Goal: Task Accomplishment & Management: Use online tool/utility

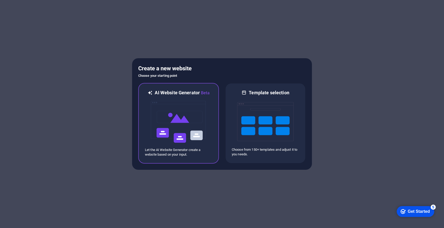
click at [191, 113] on img at bounding box center [178, 121] width 57 height 51
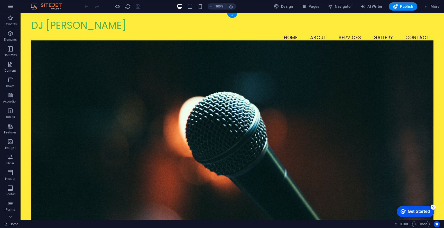
click at [153, 79] on figure at bounding box center [232, 134] width 403 height 188
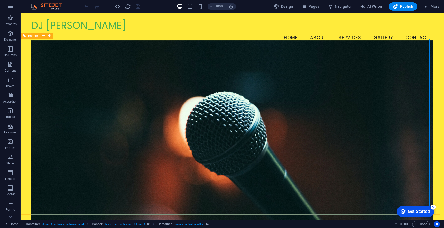
click at [37, 37] on div "Banner" at bounding box center [31, 36] width 20 height 6
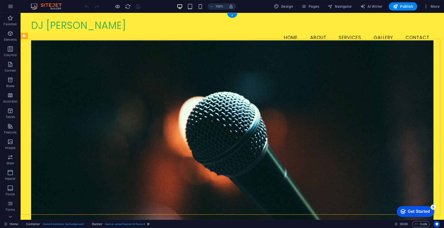
click at [41, 46] on figure at bounding box center [232, 134] width 403 height 188
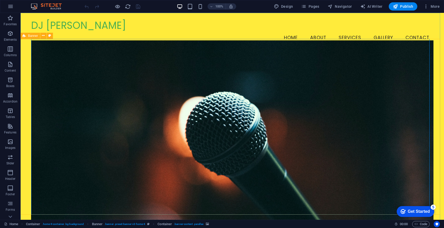
click at [32, 35] on span "Banner" at bounding box center [33, 35] width 10 height 3
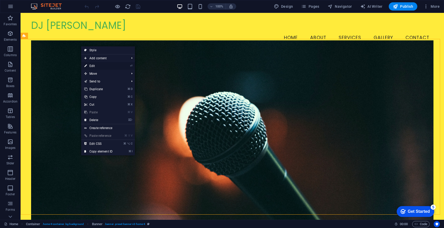
click at [107, 66] on link "⏎ Edit" at bounding box center [98, 66] width 34 height 8
select select "vh"
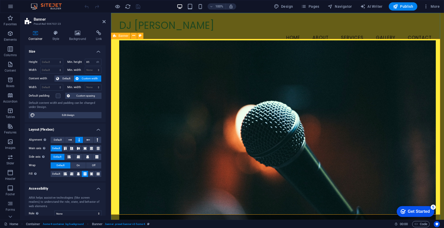
click at [167, 88] on figure at bounding box center [277, 134] width 317 height 188
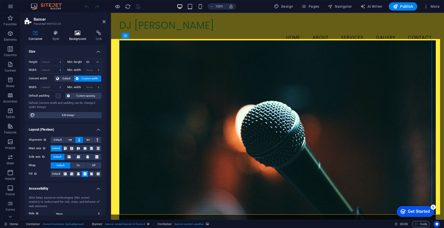
click at [77, 32] on icon at bounding box center [77, 32] width 25 height 5
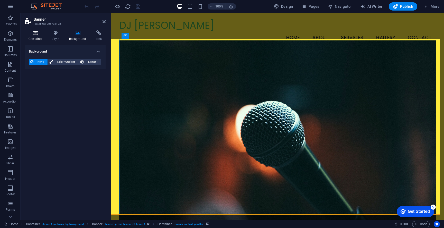
click at [34, 33] on icon at bounding box center [36, 32] width 22 height 5
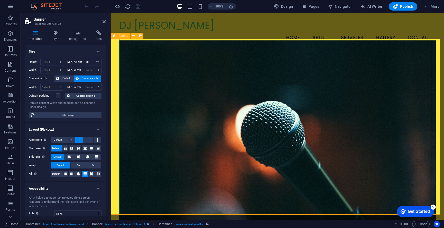
click at [151, 70] on figure at bounding box center [277, 134] width 317 height 188
click at [186, 69] on figure at bounding box center [277, 134] width 317 height 188
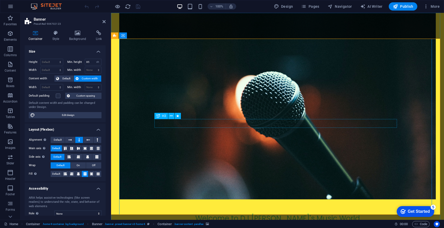
scroll to position [46, 0]
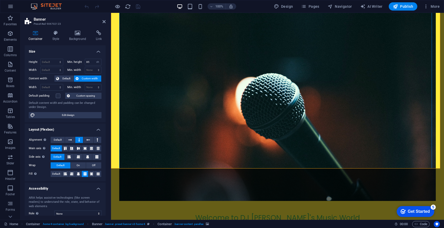
click at [310, 129] on figure at bounding box center [277, 107] width 317 height 188
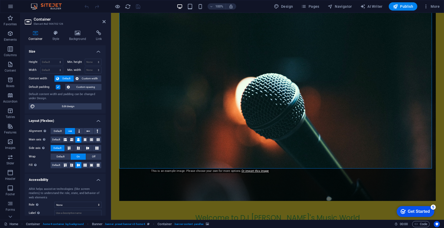
click at [310, 129] on figure at bounding box center [277, 107] width 317 height 188
click at [79, 32] on icon at bounding box center [77, 32] width 25 height 5
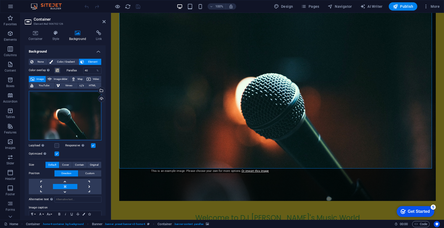
click at [76, 120] on div "Drag files here, click to choose files or select files from Files or our free s…" at bounding box center [65, 115] width 73 height 49
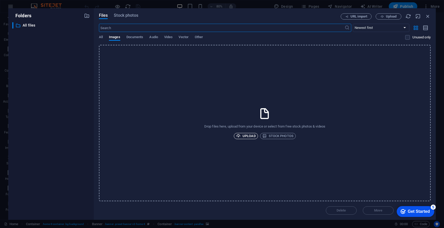
click at [251, 137] on span "Upload" at bounding box center [246, 136] width 20 height 6
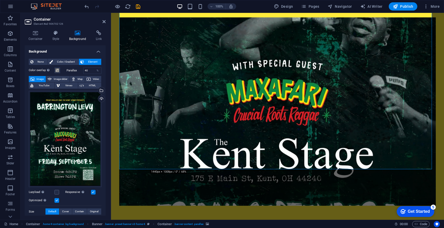
scroll to position [0, 0]
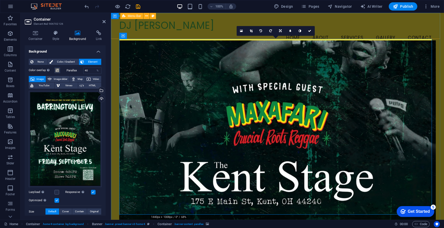
click at [436, 37] on div "DJ Maxafari Menu Home About Services Gallery Contact" at bounding box center [277, 32] width 333 height 38
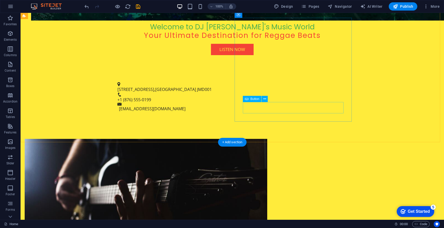
scroll to position [237, 0]
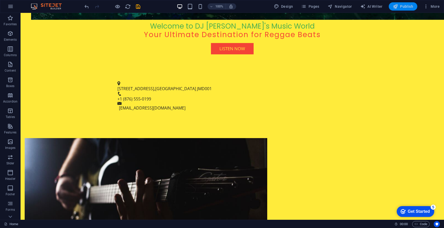
click at [408, 4] on span "Publish" at bounding box center [403, 6] width 20 height 5
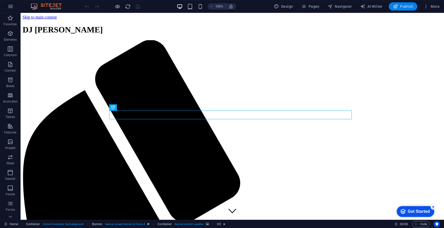
click at [403, 6] on span "Publish" at bounding box center [403, 6] width 20 height 5
click at [76, 28] on div "DJ [PERSON_NAME]" at bounding box center [233, 30] width 420 height 10
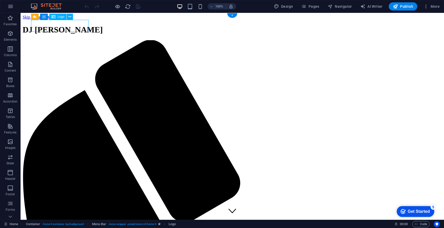
click at [76, 28] on div "DJ [PERSON_NAME]" at bounding box center [233, 30] width 420 height 10
select select "px"
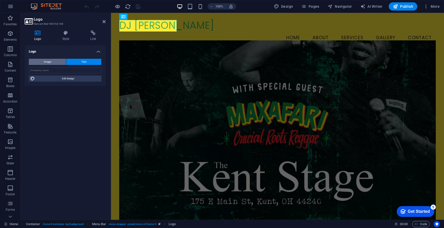
click at [50, 62] on span "Image" at bounding box center [47, 62] width 7 height 6
select select "DISABLED_OPTION_VALUE"
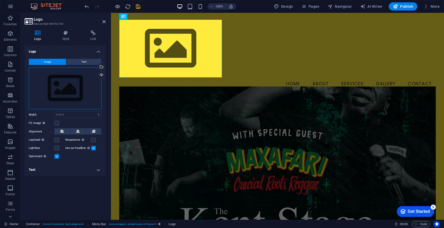
click at [79, 83] on div "Drag files here, click to choose files or select files from Files or our free s…" at bounding box center [65, 88] width 73 height 42
click at [79, 83] on body "DJ Maxafari Home Favorites Elements Columns Content Boxes Accordion Tables Feat…" at bounding box center [222, 114] width 444 height 228
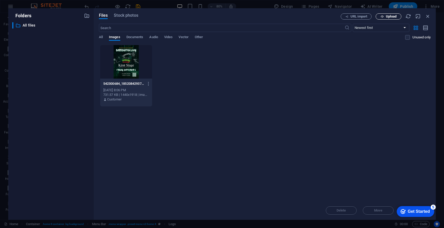
click at [389, 15] on span "Upload" at bounding box center [391, 16] width 11 height 3
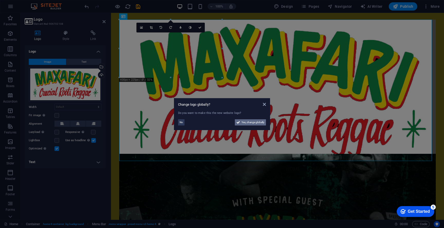
click at [255, 124] on span "Yes, change globally" at bounding box center [253, 122] width 23 height 6
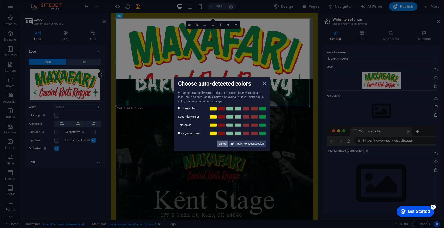
click at [221, 143] on span "Cancel" at bounding box center [223, 143] width 8 height 6
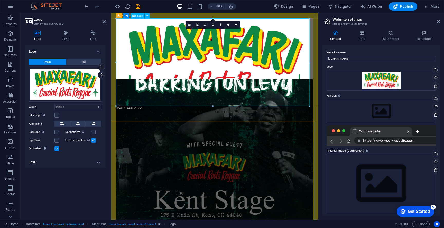
click at [254, 77] on div at bounding box center [241, 75] width 246 height 111
click at [55, 84] on div "Drag files here, click to choose files or select files from Files or our free s…" at bounding box center [65, 84] width 73 height 34
click at [55, 84] on body "DJ Maxafari Home Favorites Elements Columns Content Boxes Accordion Tables Feat…" at bounding box center [222, 114] width 444 height 228
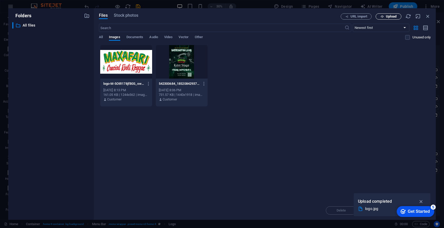
click at [388, 16] on span "Upload" at bounding box center [391, 16] width 11 height 3
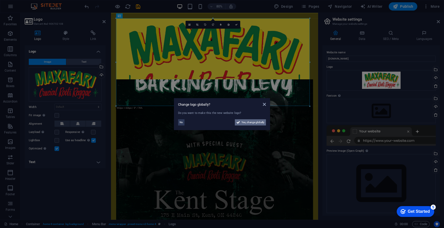
click at [258, 123] on span "Yes, change globally" at bounding box center [253, 122] width 23 height 6
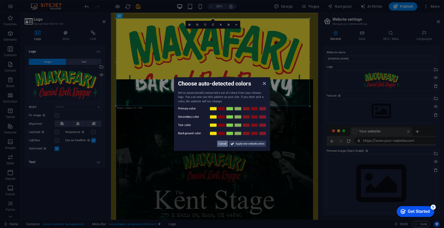
click at [223, 143] on span "Cancel" at bounding box center [223, 143] width 8 height 6
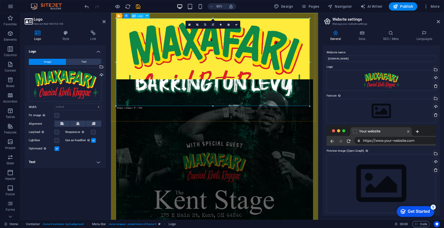
click at [358, 127] on div at bounding box center [241, 75] width 246 height 111
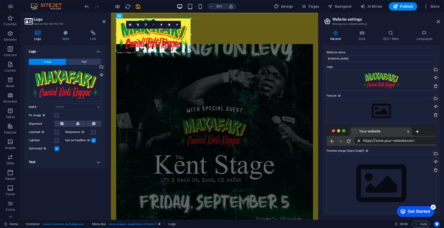
drag, startPoint x: 309, startPoint y: 105, endPoint x: 155, endPoint y: 25, distance: 173.7
type input "343"
select select "px"
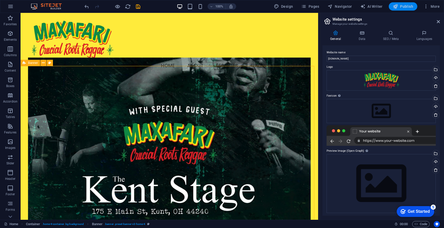
click at [412, 5] on span "Publish" at bounding box center [403, 6] width 20 height 5
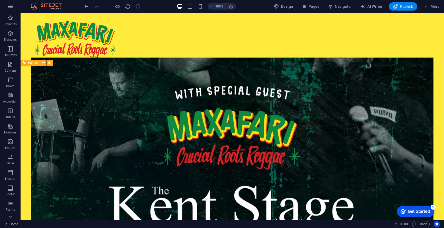
drag, startPoint x: 407, startPoint y: 5, endPoint x: 387, endPoint y: 9, distance: 20.1
click at [407, 5] on span "Publish" at bounding box center [403, 6] width 20 height 5
click at [401, 5] on span "Publish" at bounding box center [403, 6] width 20 height 5
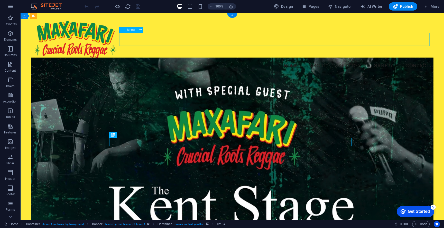
click at [338, 59] on nav "Home About Services Gallery Contact" at bounding box center [232, 65] width 403 height 13
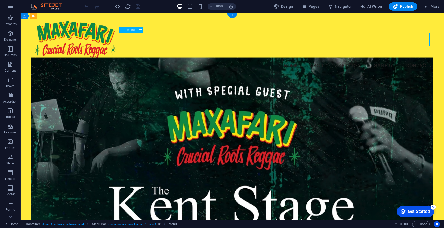
click at [341, 59] on nav "Home About Services Gallery Contact" at bounding box center [232, 65] width 403 height 13
select select
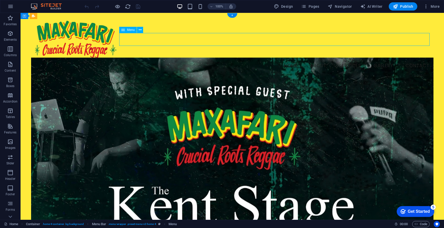
select select
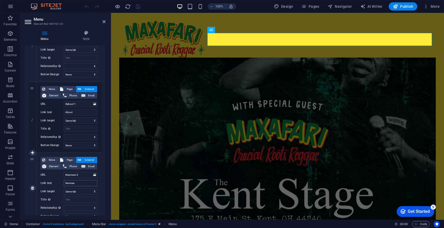
scroll to position [85, 0]
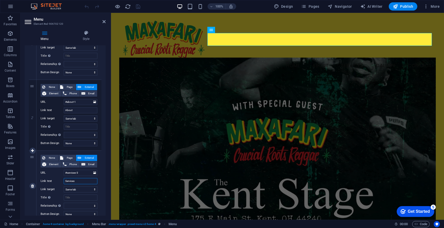
click at [86, 183] on input "Services" at bounding box center [81, 181] width 34 height 6
type input "Upcoming Events"
select select
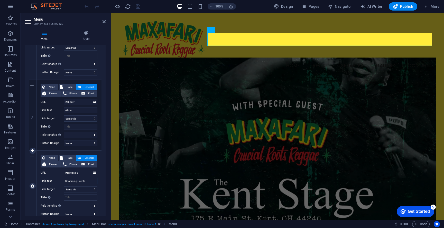
select select
type input "Upcoming Events"
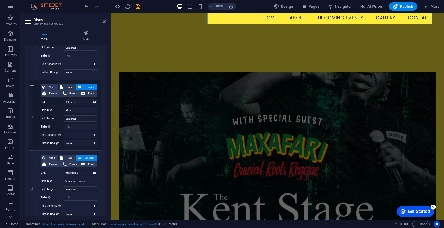
scroll to position [170, 0]
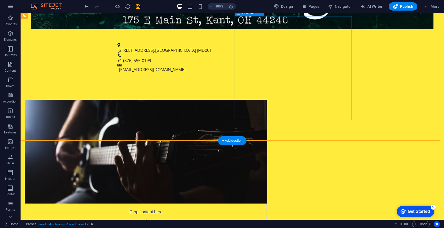
scroll to position [305, 0]
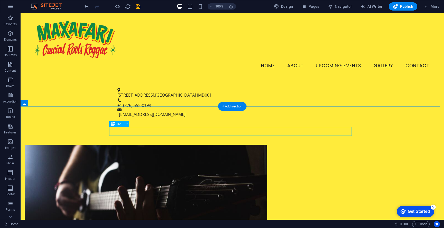
scroll to position [296, 0]
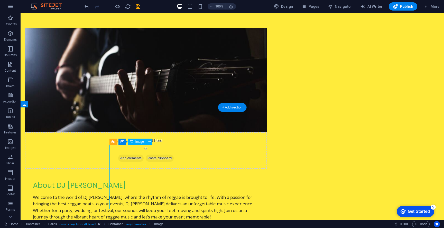
scroll to position [384, 0]
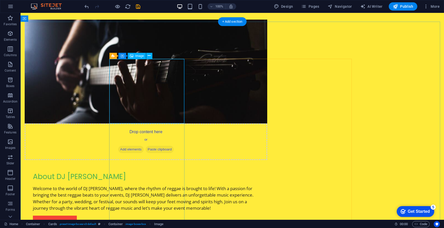
select select "vw"
select select "px"
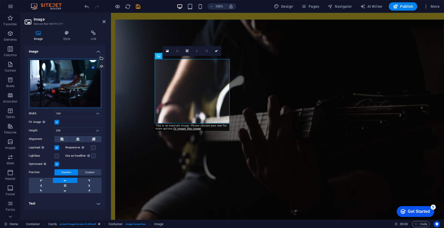
click at [75, 85] on div "Drag files here, click to choose files or select files from Files or our free s…" at bounding box center [65, 83] width 73 height 49
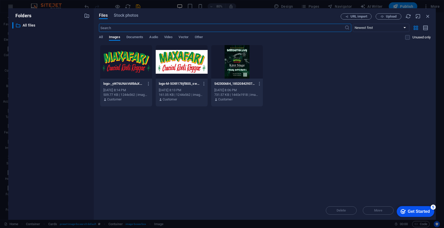
click at [236, 58] on div at bounding box center [237, 61] width 52 height 33
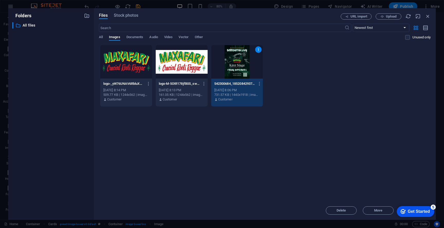
click at [233, 59] on div "1" at bounding box center [237, 61] width 52 height 33
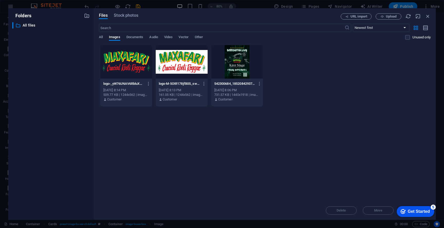
click at [233, 59] on div at bounding box center [237, 61] width 52 height 33
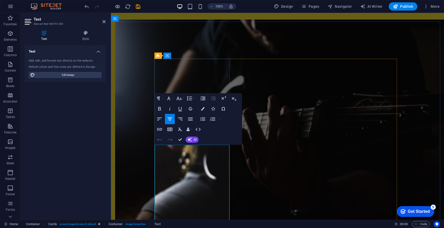
click at [173, 98] on button "Font Family" at bounding box center [170, 98] width 10 height 10
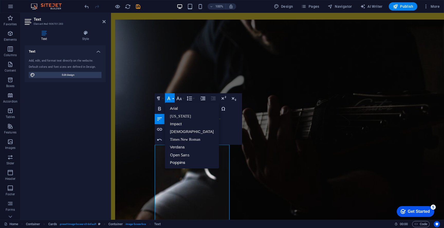
click at [173, 98] on button "Font Family" at bounding box center [170, 98] width 10 height 10
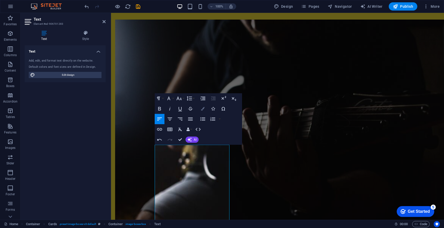
click at [204, 109] on icon "button" at bounding box center [203, 109] width 4 height 4
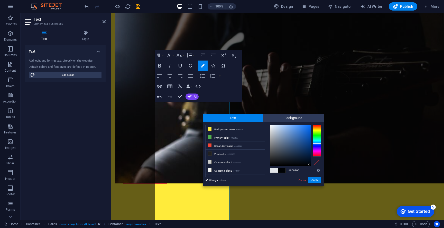
type input "#000000"
drag, startPoint x: 288, startPoint y: 142, endPoint x: 328, endPoint y: 173, distance: 50.0
click at [328, 173] on body "DJ [PERSON_NAME] Home Favorites Elements Columns Content Boxes Accordion Tables…" at bounding box center [222, 114] width 444 height 228
click at [316, 181] on button "Apply" at bounding box center [315, 180] width 13 height 6
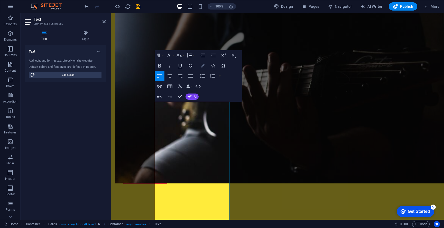
click at [203, 65] on icon "button" at bounding box center [203, 66] width 4 height 4
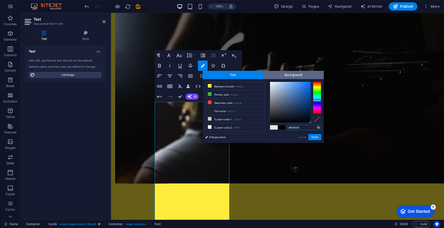
click at [303, 76] on span "Background" at bounding box center [293, 75] width 61 height 8
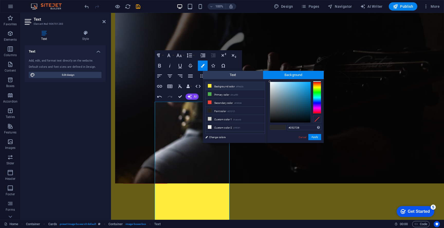
click at [224, 86] on li "Background color #ffeb3b" at bounding box center [235, 86] width 59 height 8
type input "#ffeb3b"
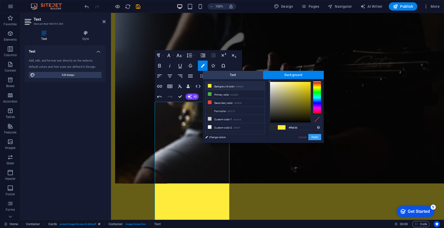
click at [313, 135] on button "Apply" at bounding box center [315, 137] width 13 height 6
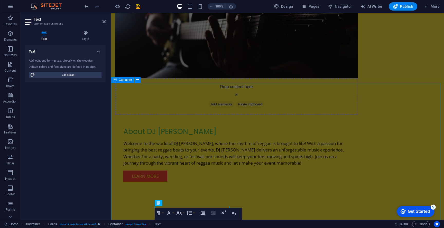
scroll to position [430, 0]
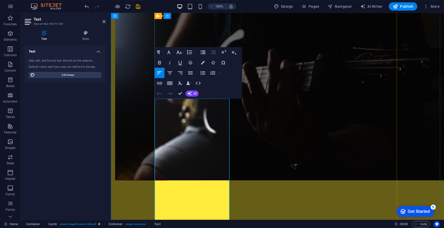
click at [204, 62] on icon "button" at bounding box center [203, 63] width 4 height 4
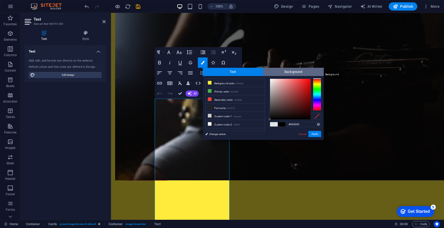
click at [285, 70] on span "Background" at bounding box center [293, 72] width 61 height 8
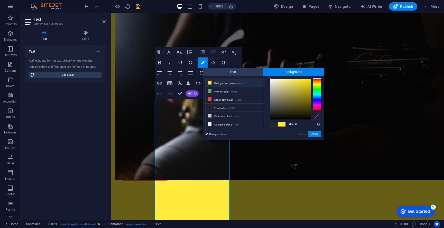
click at [230, 80] on li "Background color #ffeb3b" at bounding box center [235, 83] width 59 height 8
click at [231, 81] on li "Background color #ffeb3b" at bounding box center [235, 83] width 59 height 8
click at [314, 134] on button "Apply" at bounding box center [315, 134] width 13 height 6
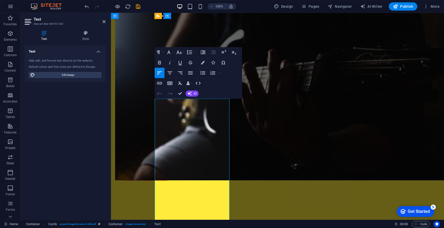
click at [204, 60] on button "Colors" at bounding box center [203, 62] width 10 height 10
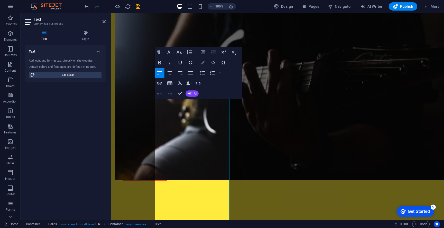
scroll to position [447, 0]
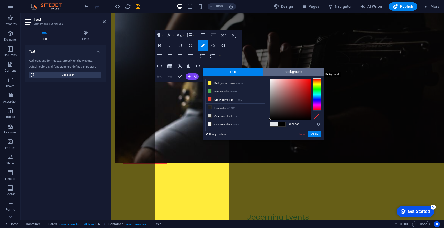
click at [277, 74] on span "Background" at bounding box center [293, 72] width 61 height 8
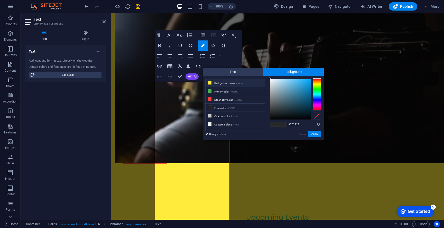
click at [226, 84] on li "Background color #ffeb3b" at bounding box center [235, 83] width 59 height 8
type input "#ffeb3b"
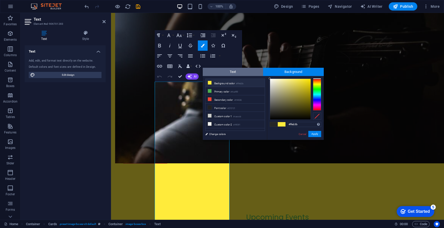
click at [240, 71] on span "Text" at bounding box center [233, 72] width 61 height 8
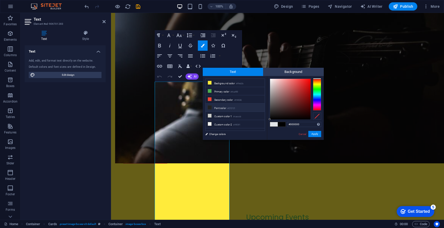
click at [222, 106] on li "Font color #212121" at bounding box center [235, 107] width 59 height 8
type input "#212121"
drag, startPoint x: 316, startPoint y: 134, endPoint x: 205, endPoint y: 121, distance: 111.8
click at [316, 134] on button "Apply" at bounding box center [315, 134] width 13 height 6
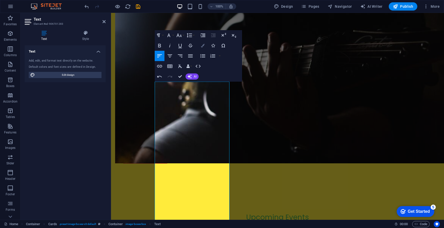
click at [205, 43] on button "Colors" at bounding box center [203, 45] width 10 height 10
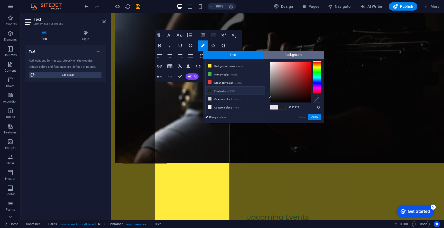
click at [285, 58] on span "Background" at bounding box center [293, 55] width 61 height 8
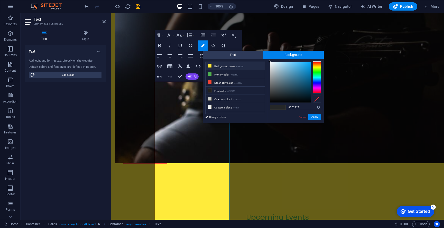
click at [232, 65] on li "Background color #ffeb3b" at bounding box center [235, 66] width 59 height 8
type input "#ffeb3b"
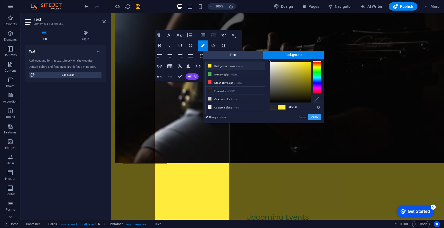
click at [313, 115] on button "Apply" at bounding box center [315, 117] width 13 height 6
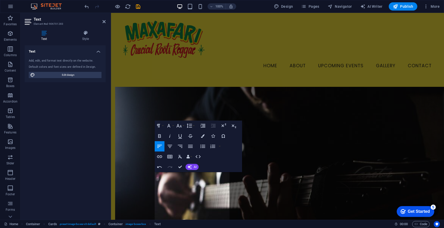
scroll to position [303, 0]
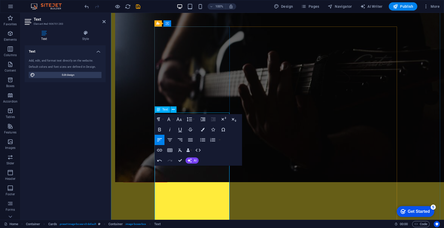
scroll to position [398, 0]
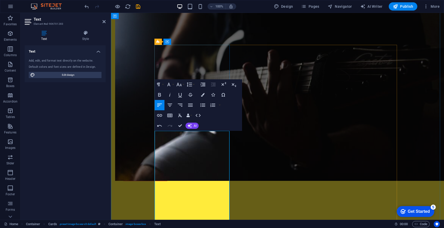
drag, startPoint x: 159, startPoint y: 133, endPoint x: 226, endPoint y: 134, distance: 67.1
click at [204, 96] on icon "button" at bounding box center [203, 95] width 4 height 4
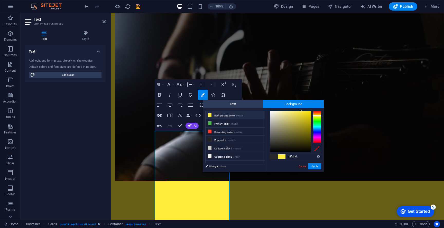
click at [226, 116] on li "Background color #ffeb3b" at bounding box center [235, 115] width 59 height 8
click at [319, 166] on button "Apply" at bounding box center [315, 166] width 13 height 6
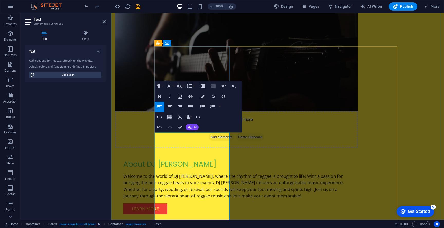
scroll to position [474, 0]
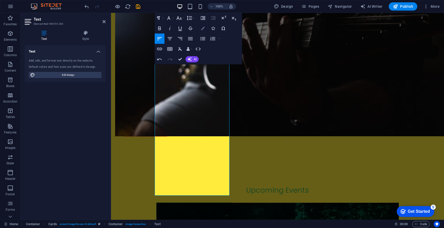
click at [204, 26] on icon "button" at bounding box center [203, 28] width 4 height 4
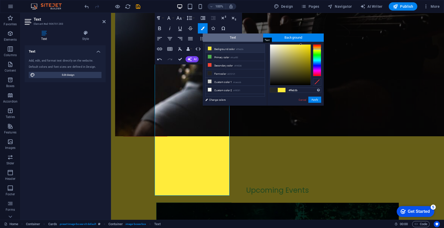
click at [229, 39] on span "Text" at bounding box center [233, 37] width 61 height 8
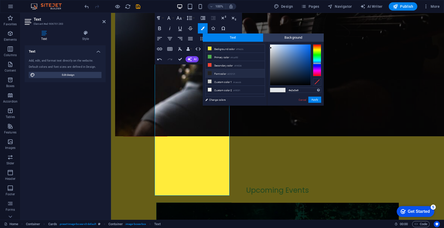
click at [219, 71] on li "Font color #212121" at bounding box center [235, 73] width 59 height 8
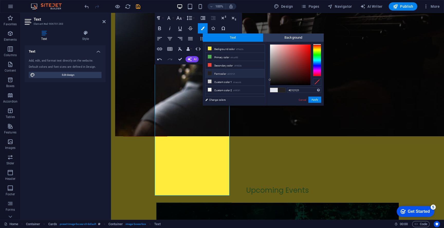
click at [221, 73] on li "Font color #212121" at bounding box center [235, 73] width 59 height 8
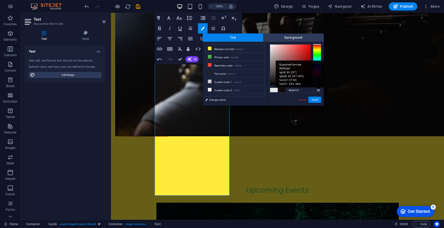
type input "#000000"
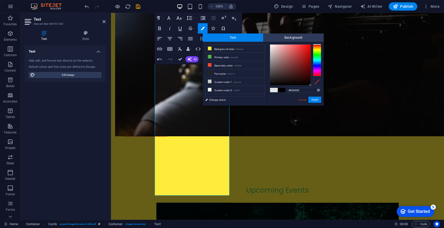
drag, startPoint x: 270, startPoint y: 79, endPoint x: 322, endPoint y: 95, distance: 54.9
click at [322, 95] on div "#000000 Supported formats #0852ed rgb(8, 82, 237) rgba(8, 82, 237, 90%) hsv(221…" at bounding box center [295, 111] width 57 height 138
click at [313, 98] on button "Apply" at bounding box center [315, 99] width 13 height 6
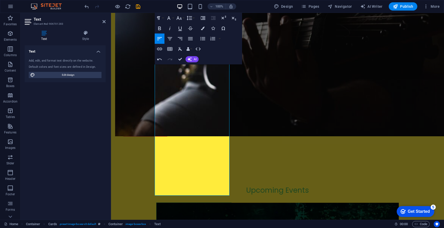
click at [206, 148] on div "H2 Container Banner Container Container Menu Bar Menu Container Logo Info Bar P…" at bounding box center [277, 116] width 333 height 206
click at [205, 27] on button "Colors" at bounding box center [203, 28] width 10 height 10
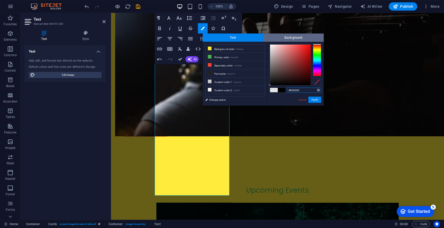
click at [293, 37] on span "Background" at bounding box center [293, 37] width 61 height 8
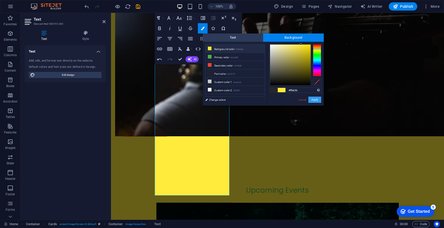
click at [316, 101] on button "Apply" at bounding box center [315, 99] width 13 height 6
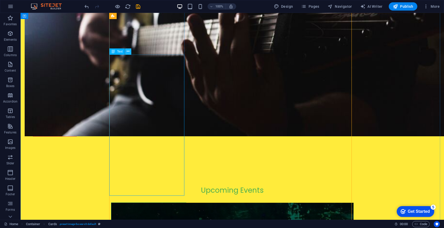
click at [128, 51] on icon at bounding box center [128, 51] width 3 height 5
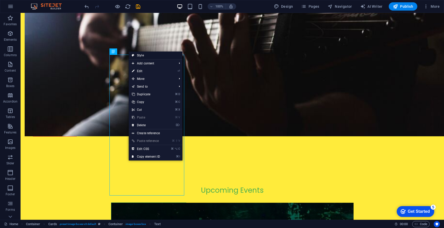
click at [158, 55] on link "Style" at bounding box center [156, 55] width 54 height 8
select select "rem"
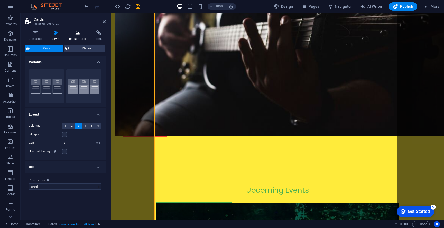
click at [78, 37] on h4 "Background" at bounding box center [78, 35] width 27 height 11
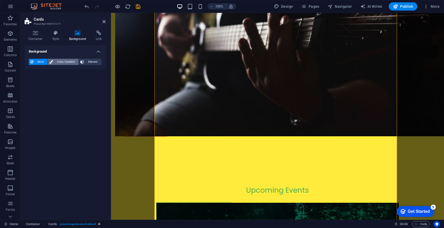
click at [67, 61] on span "Color / Gradient" at bounding box center [66, 62] width 23 height 6
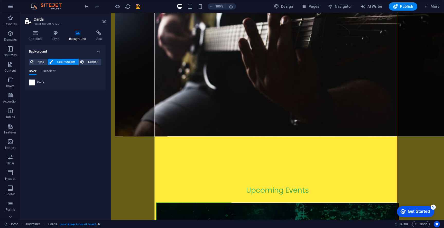
click at [41, 81] on span "Color" at bounding box center [40, 82] width 7 height 4
click at [32, 82] on span at bounding box center [32, 82] width 6 height 6
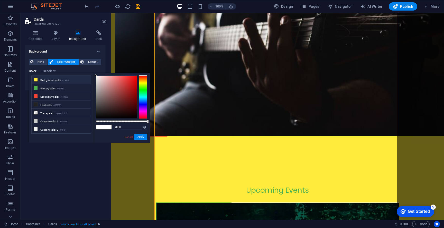
click at [49, 79] on li "Background color #ffeb3b" at bounding box center [61, 80] width 59 height 8
type input "#ffeb3b"
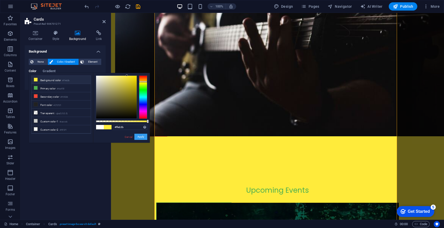
click at [142, 138] on button "Apply" at bounding box center [140, 136] width 13 height 6
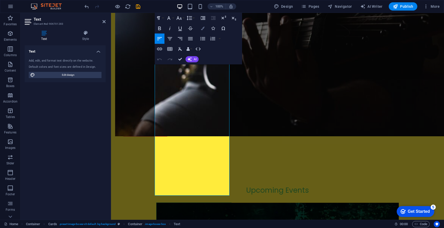
click at [206, 28] on button "Colors" at bounding box center [203, 28] width 10 height 10
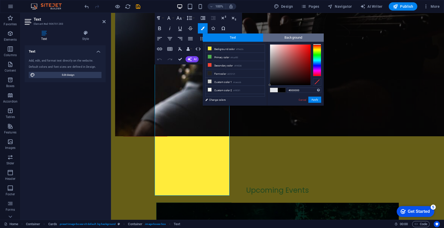
click at [281, 37] on span "Background" at bounding box center [293, 37] width 61 height 8
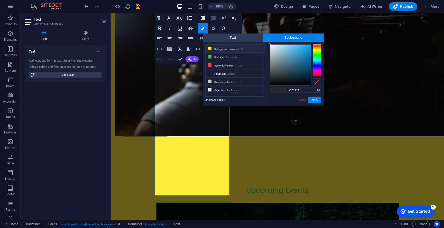
click at [223, 47] on li "Background color #ffeb3b" at bounding box center [235, 48] width 59 height 8
type input "#ffeb3b"
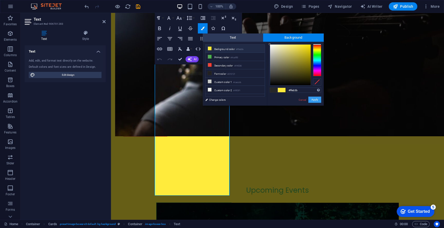
click at [316, 102] on button "Apply" at bounding box center [315, 99] width 13 height 6
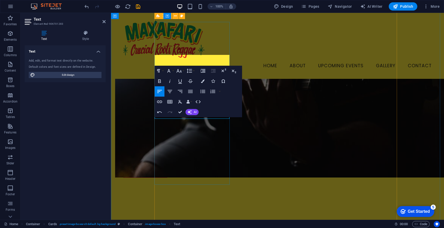
scroll to position [420, 0]
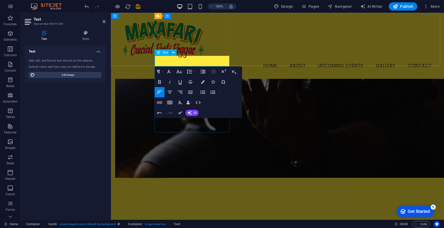
click at [183, 61] on div "Menu Home About Upcoming Events Gallery Contact" at bounding box center [277, 46] width 333 height 66
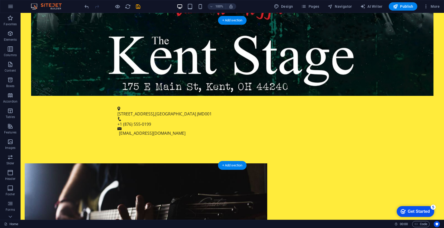
scroll to position [337, 0]
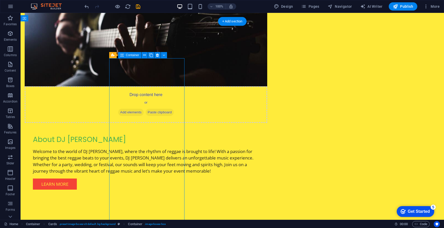
scroll to position [425, 0]
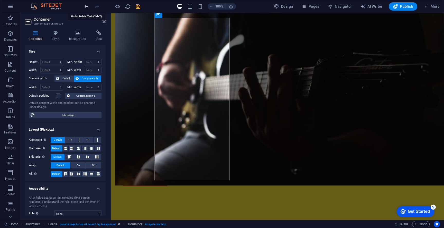
click at [85, 5] on icon "undo" at bounding box center [87, 7] width 6 height 6
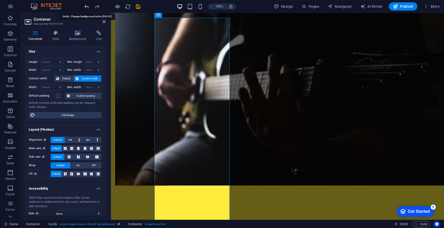
click at [85, 5] on icon "undo" at bounding box center [87, 7] width 6 height 6
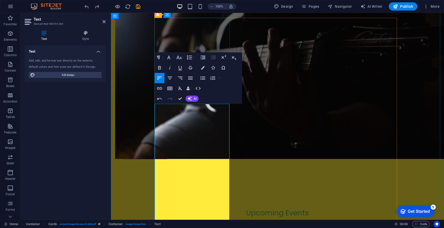
scroll to position [490, 0]
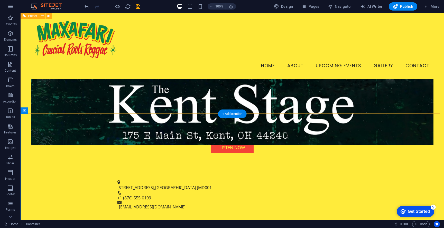
scroll to position [107, 0]
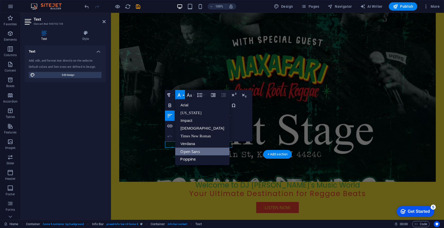
scroll to position [0, 0]
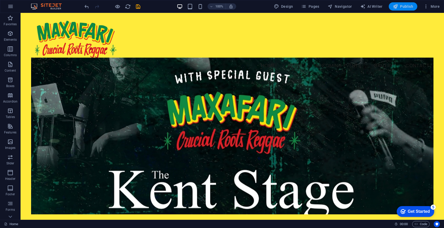
click at [406, 4] on span "Publish" at bounding box center [403, 6] width 20 height 5
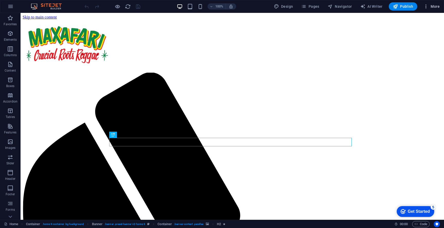
click at [427, 7] on icon "button" at bounding box center [426, 6] width 5 height 5
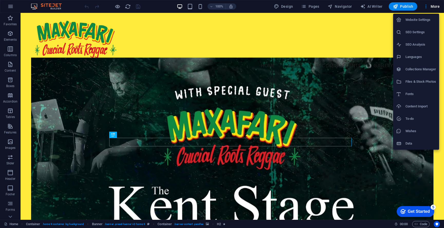
click at [422, 20] on h6 "Website Settings" at bounding box center [421, 20] width 31 height 6
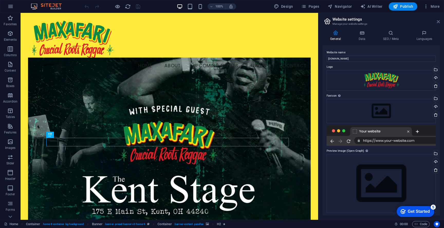
click at [439, 22] on icon at bounding box center [438, 22] width 3 height 4
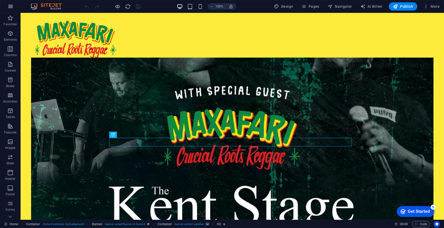
click at [11, 6] on icon "button" at bounding box center [10, 6] width 6 height 6
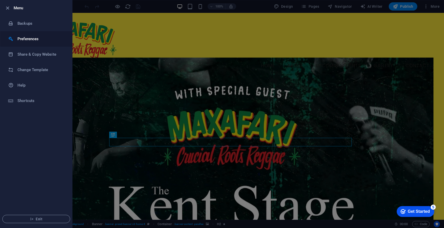
click at [39, 38] on h6 "Preferences" at bounding box center [41, 39] width 48 height 6
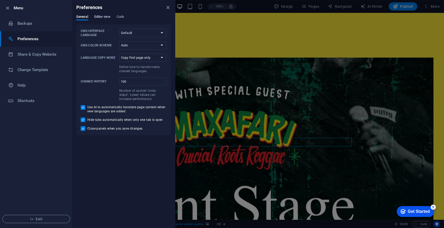
click at [102, 17] on span "Editor view" at bounding box center [102, 17] width 16 height 7
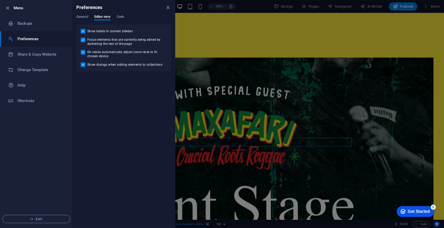
click at [125, 16] on div "General Editor view Code" at bounding box center [123, 20] width 95 height 10
click at [121, 17] on span "Code" at bounding box center [120, 17] width 7 height 7
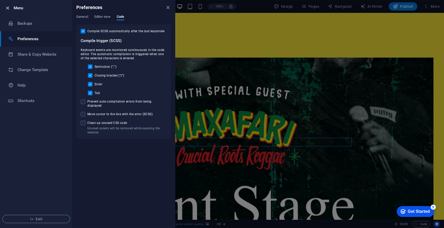
click at [8, 6] on icon "button" at bounding box center [8, 8] width 6 height 6
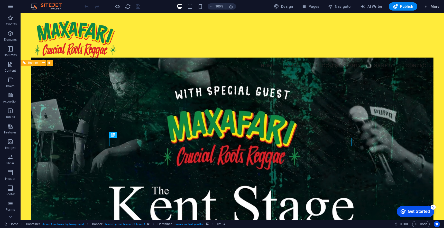
click at [436, 5] on span "More" at bounding box center [432, 6] width 16 height 5
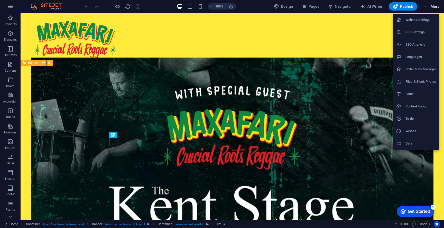
click at [426, 6] on div at bounding box center [222, 114] width 444 height 228
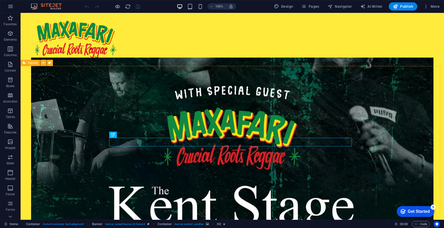
click at [426, 6] on div "Website Settings SEO Settings SEO Analysis Languages Collections Manager Files …" at bounding box center [222, 115] width 444 height 224
click at [426, 6] on icon "button" at bounding box center [426, 6] width 5 height 5
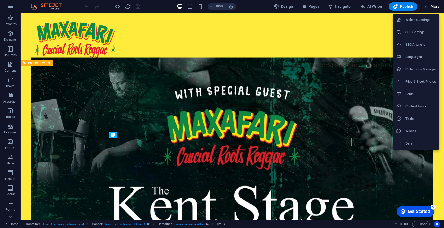
click at [426, 6] on div at bounding box center [222, 114] width 444 height 228
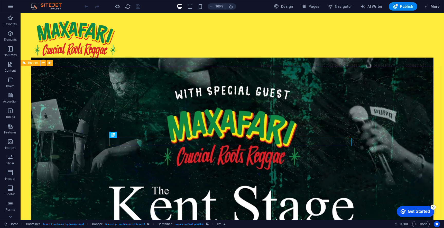
click at [426, 6] on icon "button" at bounding box center [426, 6] width 5 height 5
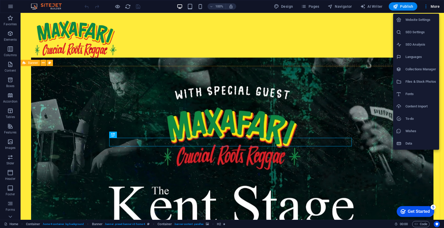
click at [422, 20] on h6 "Website Settings" at bounding box center [421, 20] width 31 height 6
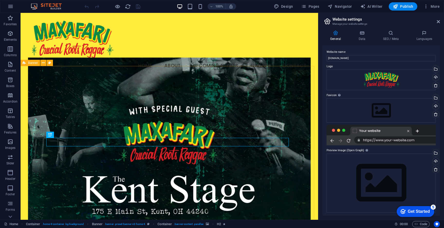
scroll to position [2, 0]
click at [422, 211] on div "Get Started" at bounding box center [419, 211] width 22 height 5
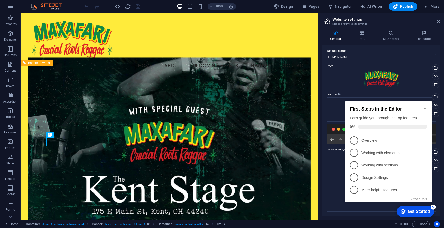
click at [422, 211] on div "Get Started" at bounding box center [419, 211] width 22 height 5
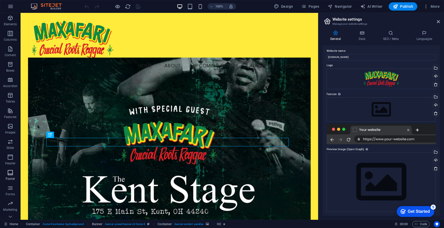
scroll to position [25, 0]
click at [14, 10] on button "button" at bounding box center [10, 6] width 12 height 12
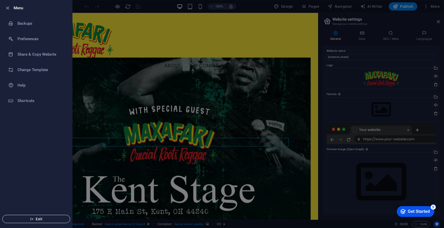
click at [43, 217] on span "Exit" at bounding box center [36, 219] width 59 height 4
